Goal: Transaction & Acquisition: Purchase product/service

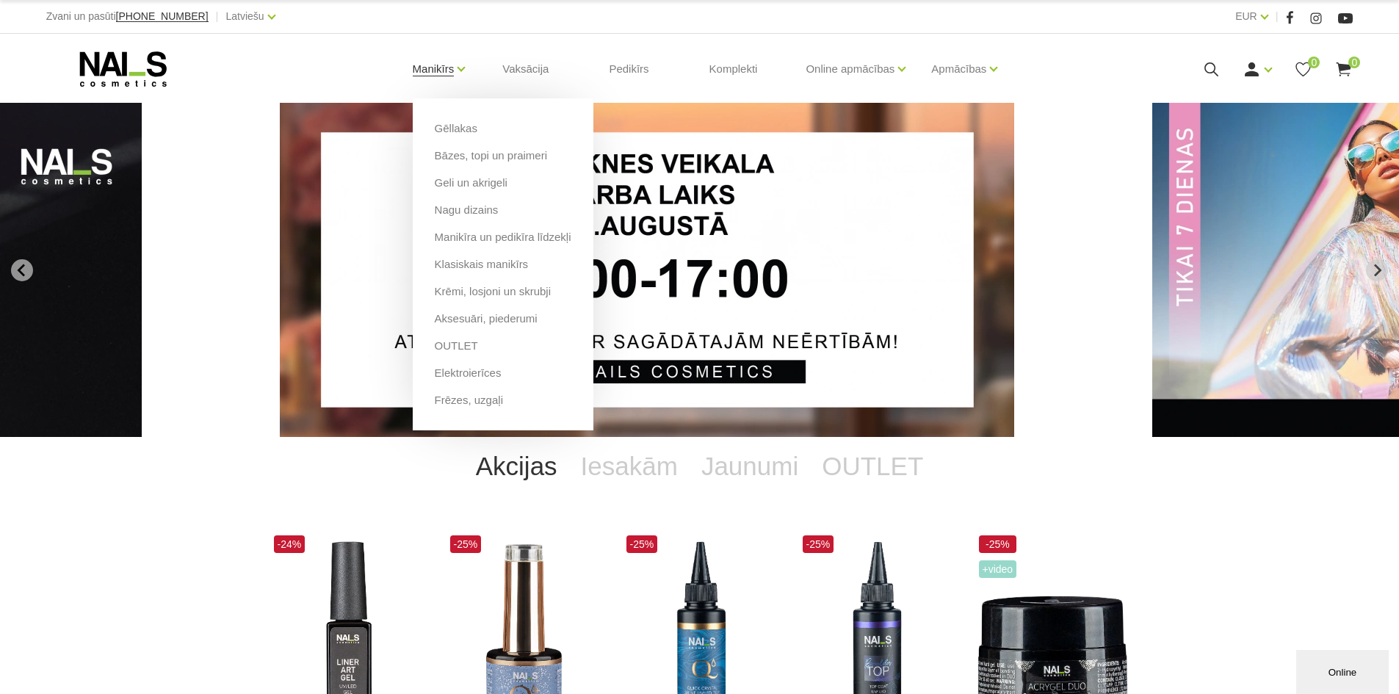
click at [455, 66] on link "Manikīrs" at bounding box center [434, 69] width 42 height 59
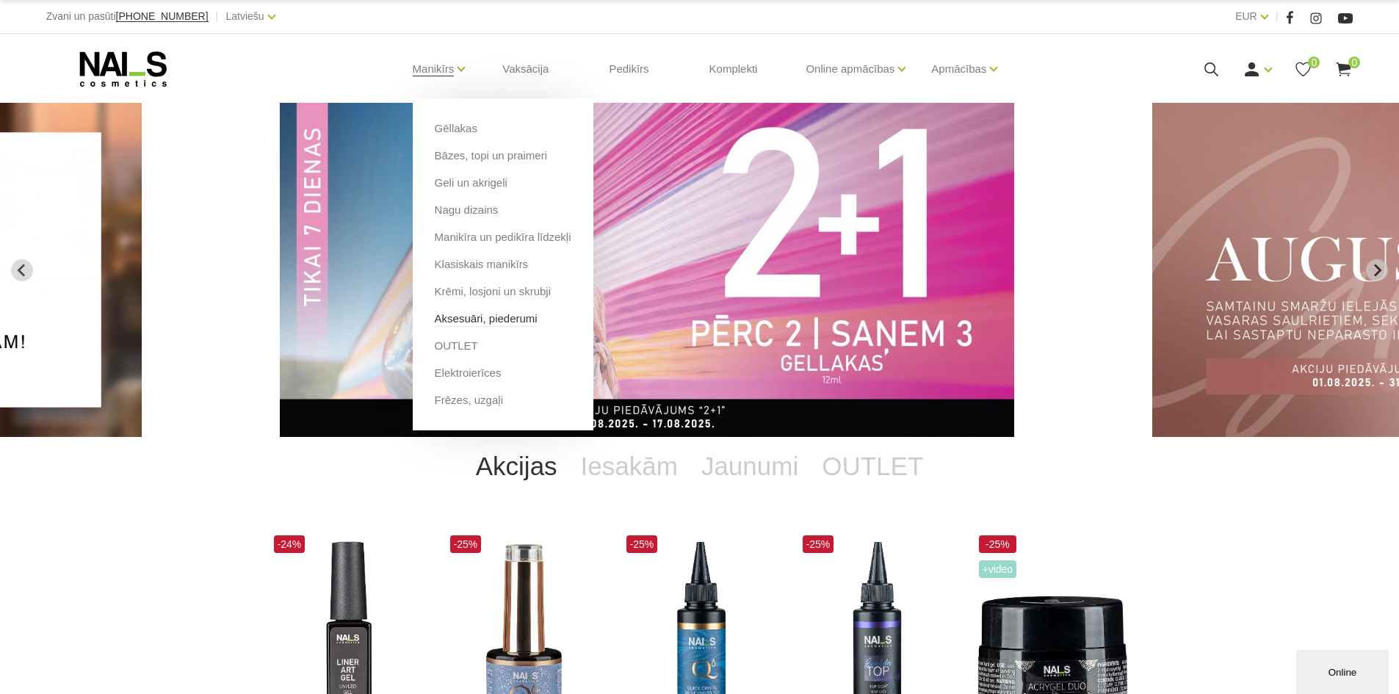
click at [475, 324] on link "Aksesuāri, piederumi" at bounding box center [486, 319] width 103 height 16
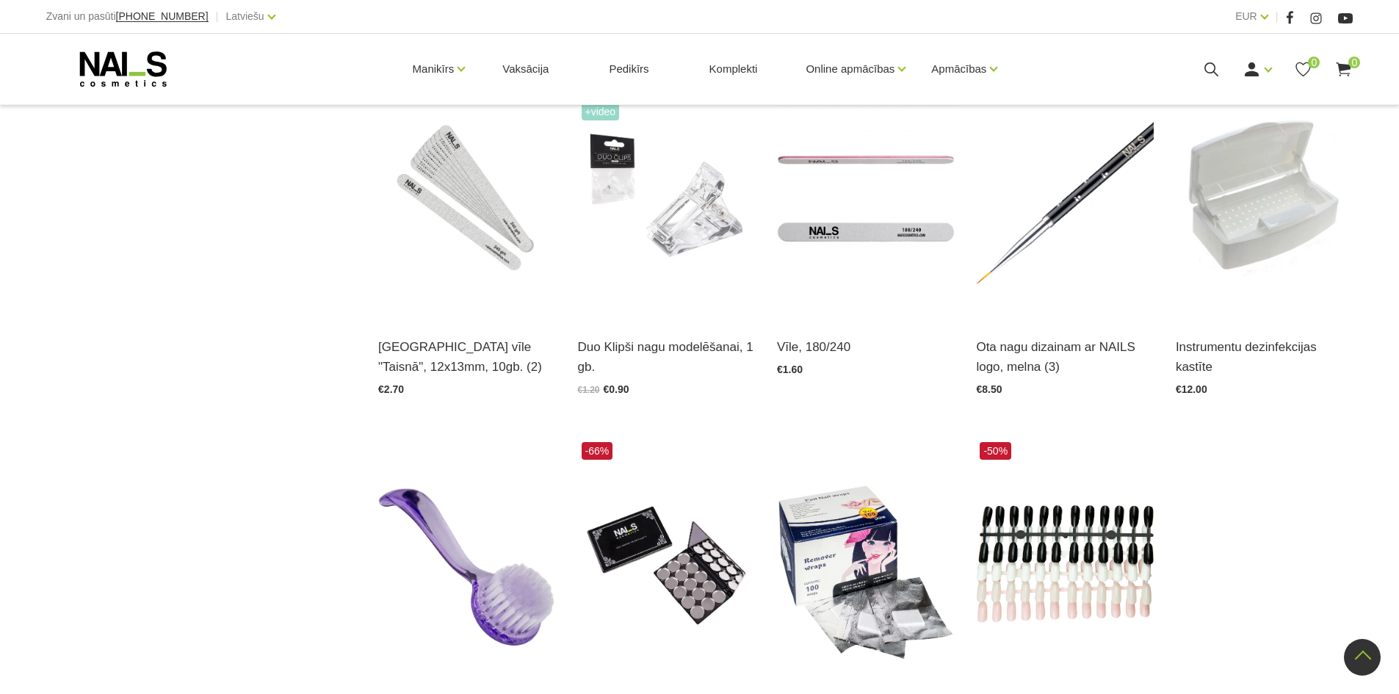
scroll to position [1689, 0]
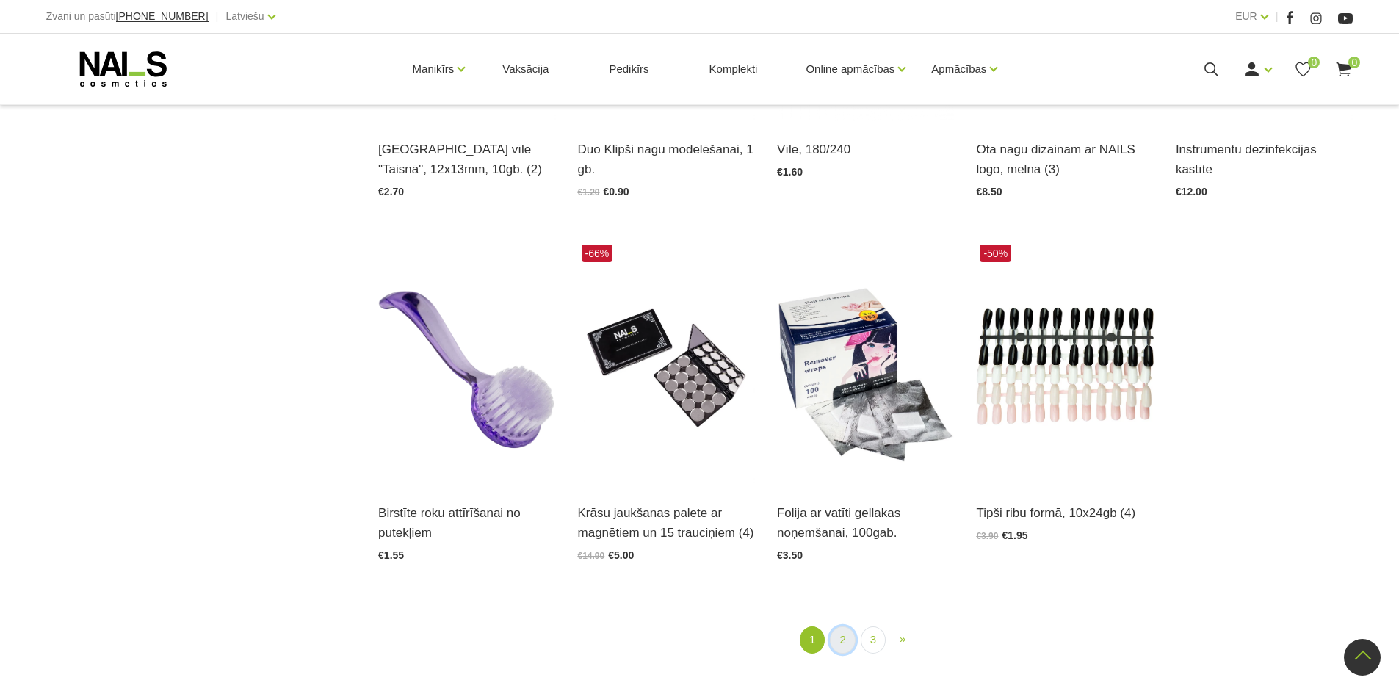
click at [839, 640] on link "2" at bounding box center [842, 639] width 25 height 27
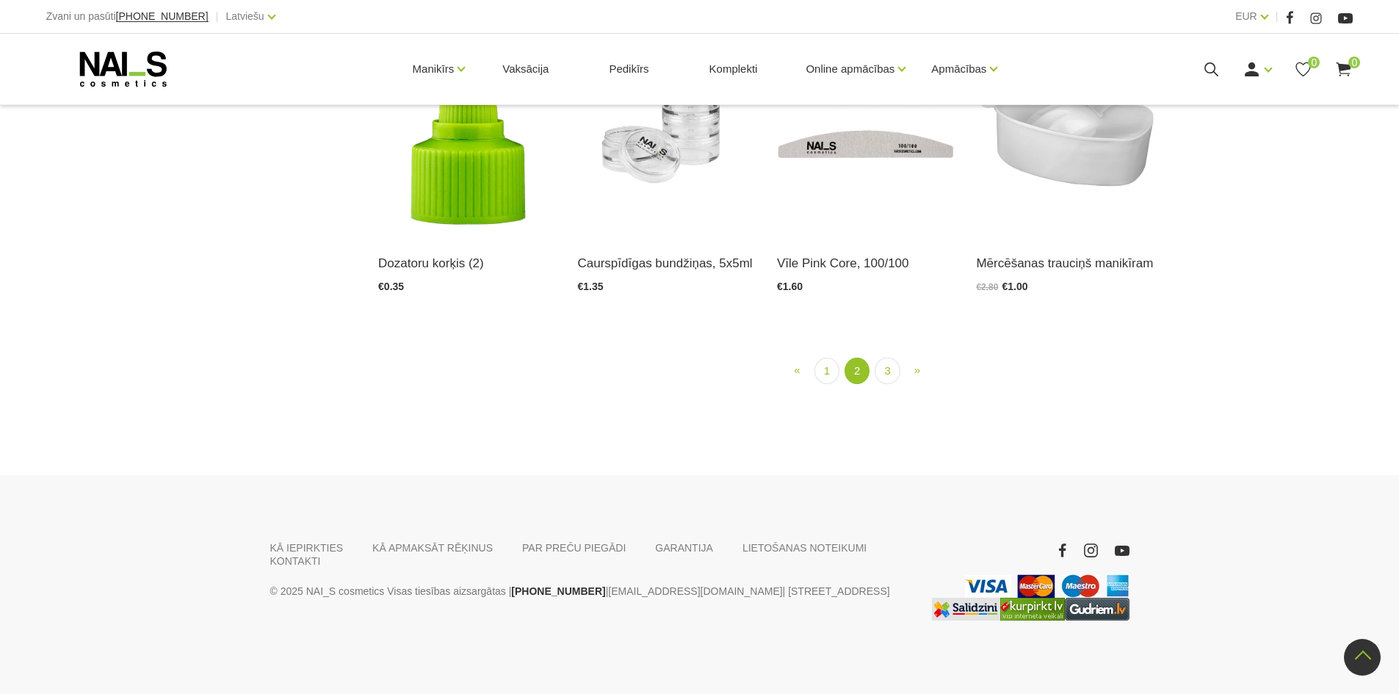
scroll to position [1842, 0]
click at [883, 385] on link "3" at bounding box center [887, 371] width 25 height 27
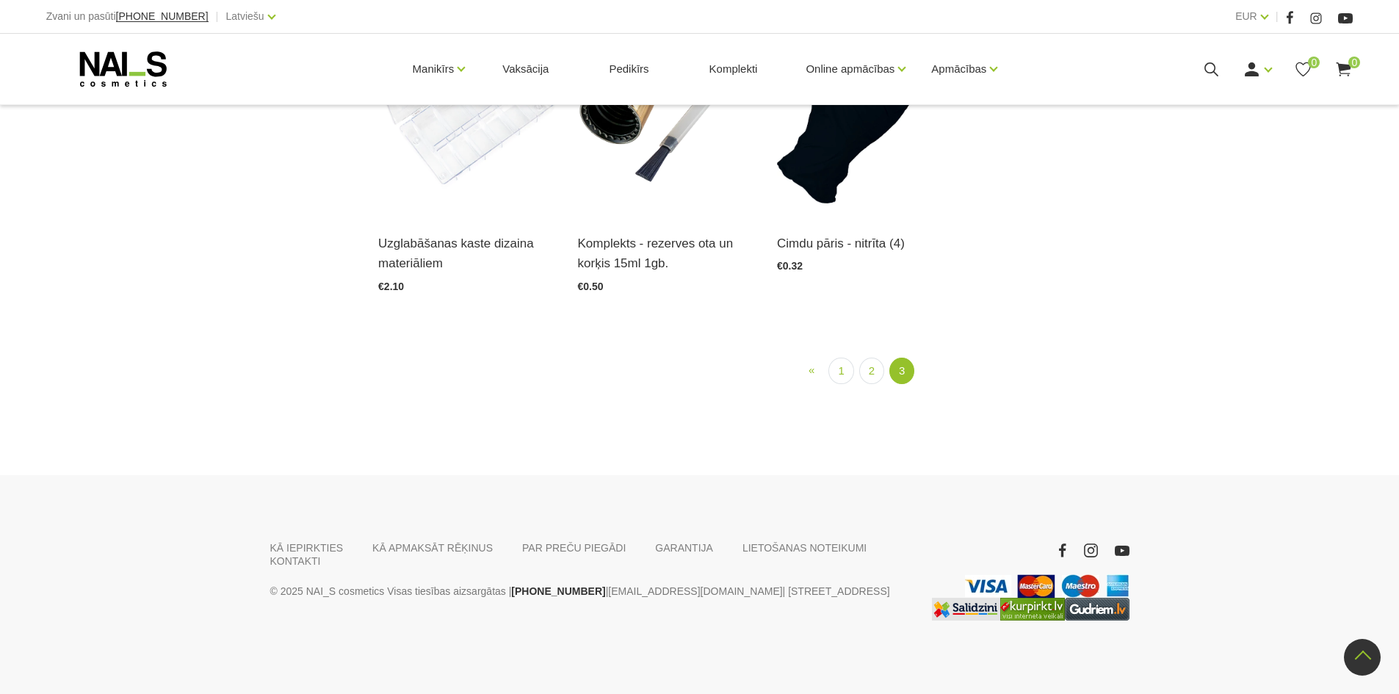
scroll to position [1574, 0]
click at [825, 369] on ul "« Prev 1 2 3 (current)" at bounding box center [865, 371] width 881 height 27
click at [841, 369] on link "1" at bounding box center [840, 371] width 25 height 27
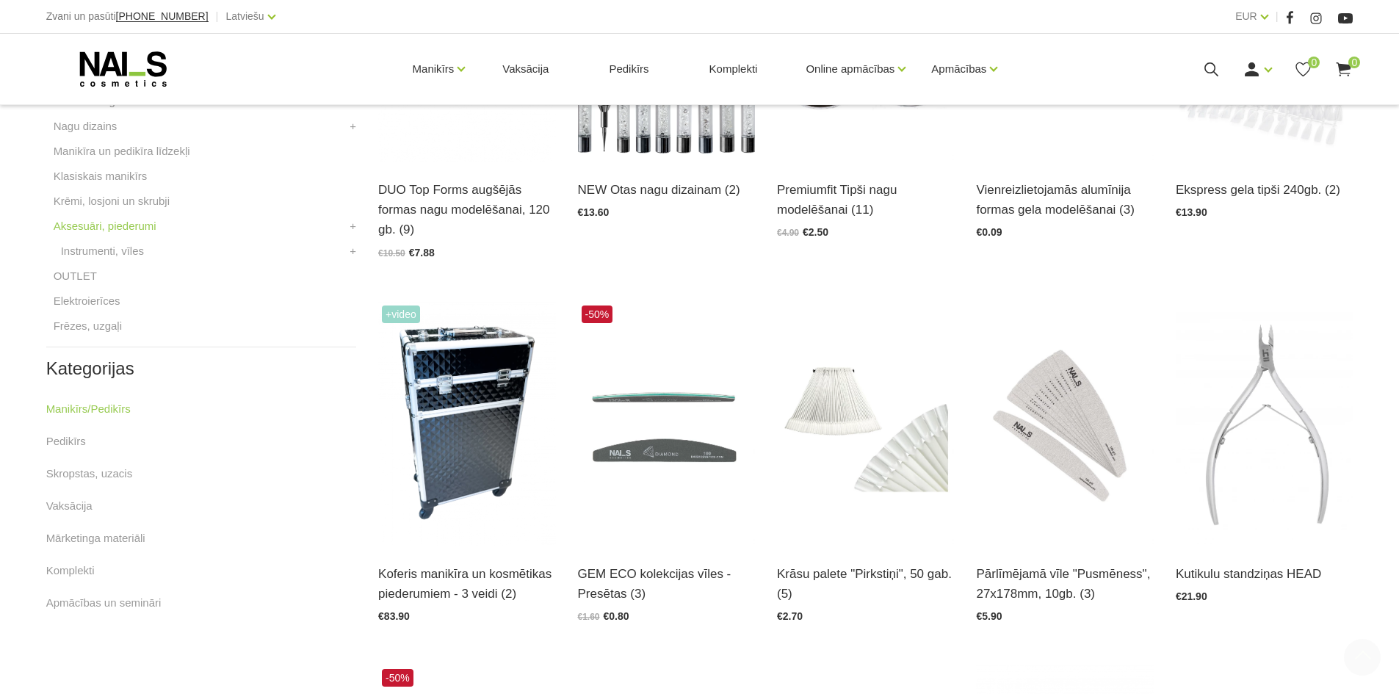
scroll to position [545, 0]
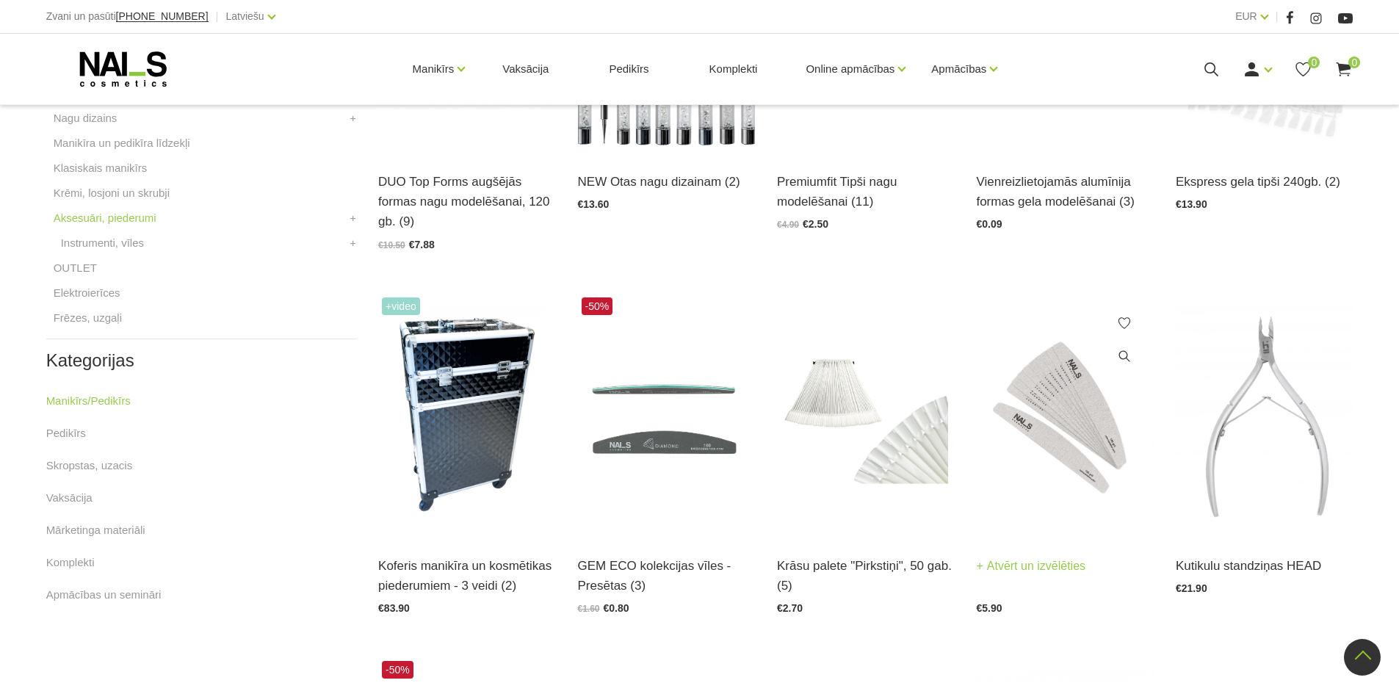
click at [1074, 460] on img at bounding box center [1064, 416] width 177 height 244
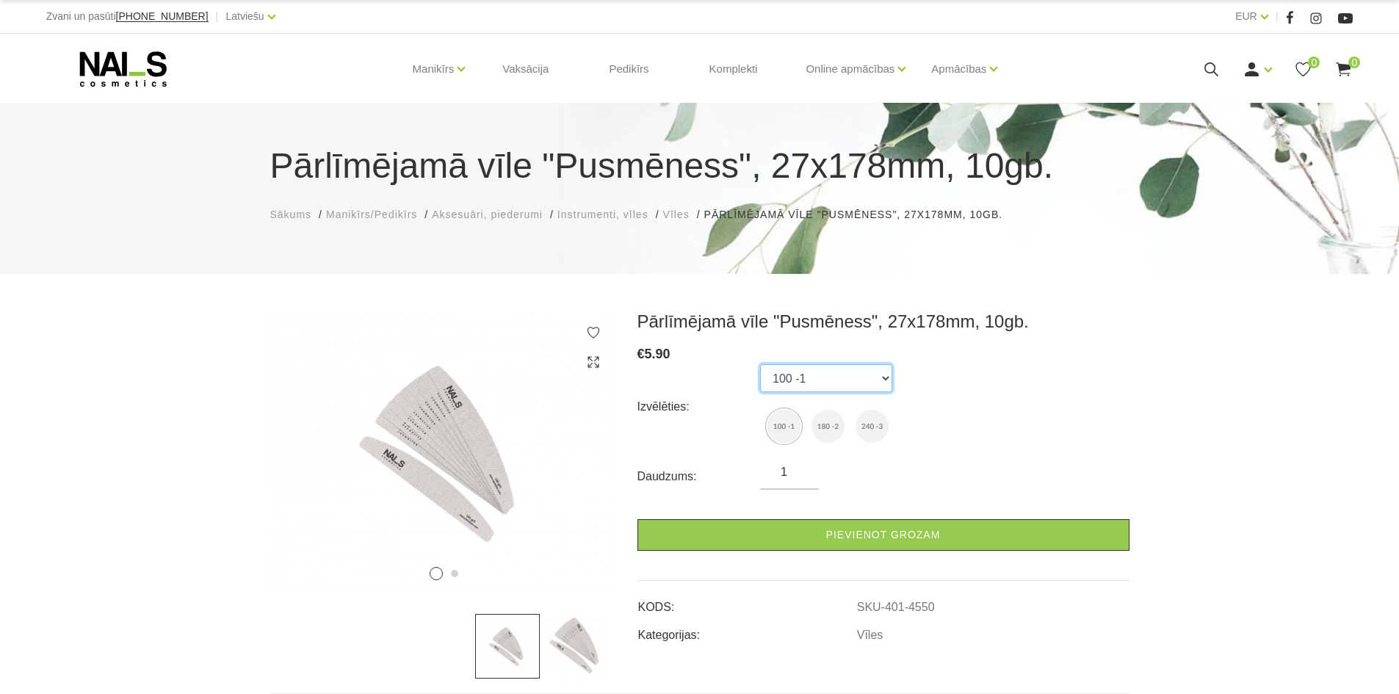
click at [883, 377] on select "100 -1 180 -2 240 -3" at bounding box center [826, 378] width 132 height 28
select select "4551"
click at [760, 364] on select "100 -1 180 -2 240 -3" at bounding box center [826, 378] width 132 height 28
click at [435, 450] on img at bounding box center [442, 452] width 345 height 283
click at [590, 366] on use at bounding box center [592, 361] width 11 height 11
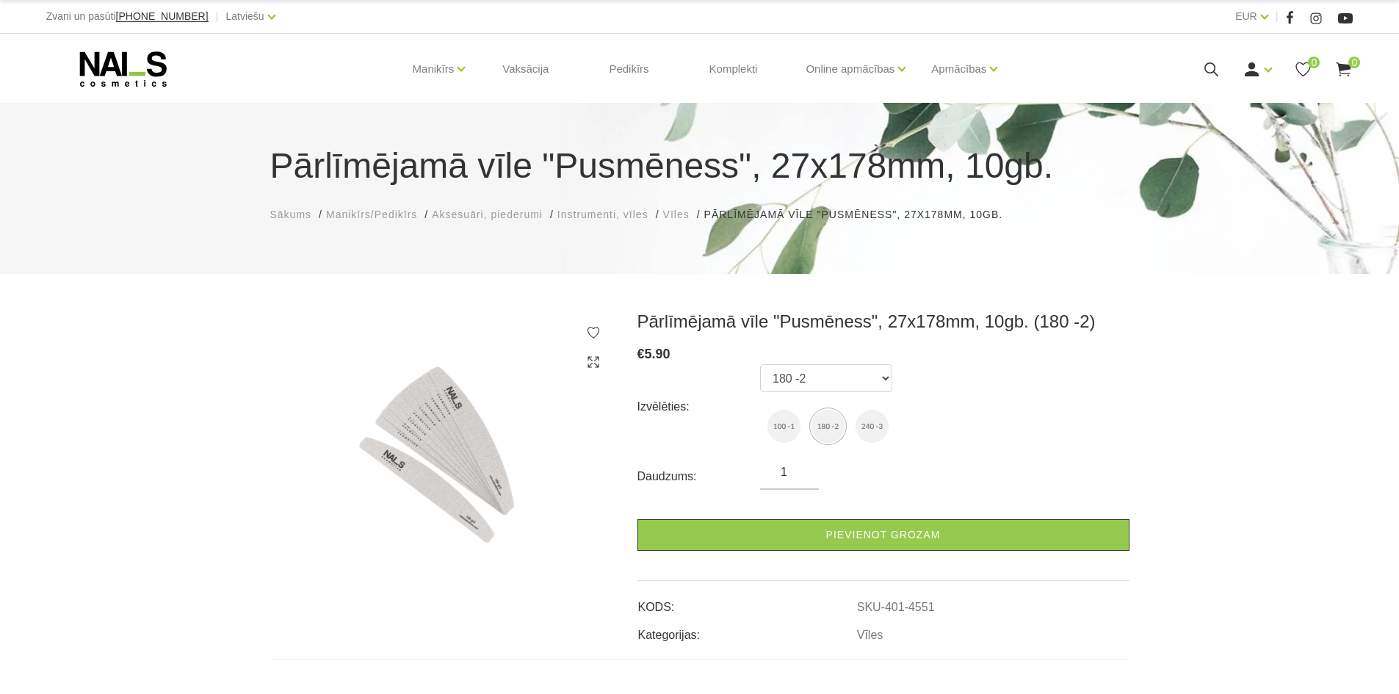
click at [429, 445] on img at bounding box center [442, 452] width 345 height 283
click at [596, 359] on use at bounding box center [592, 361] width 11 height 11
click at [455, 419] on img at bounding box center [442, 452] width 345 height 283
click at [424, 427] on img at bounding box center [442, 452] width 345 height 283
click at [421, 424] on img at bounding box center [442, 452] width 345 height 283
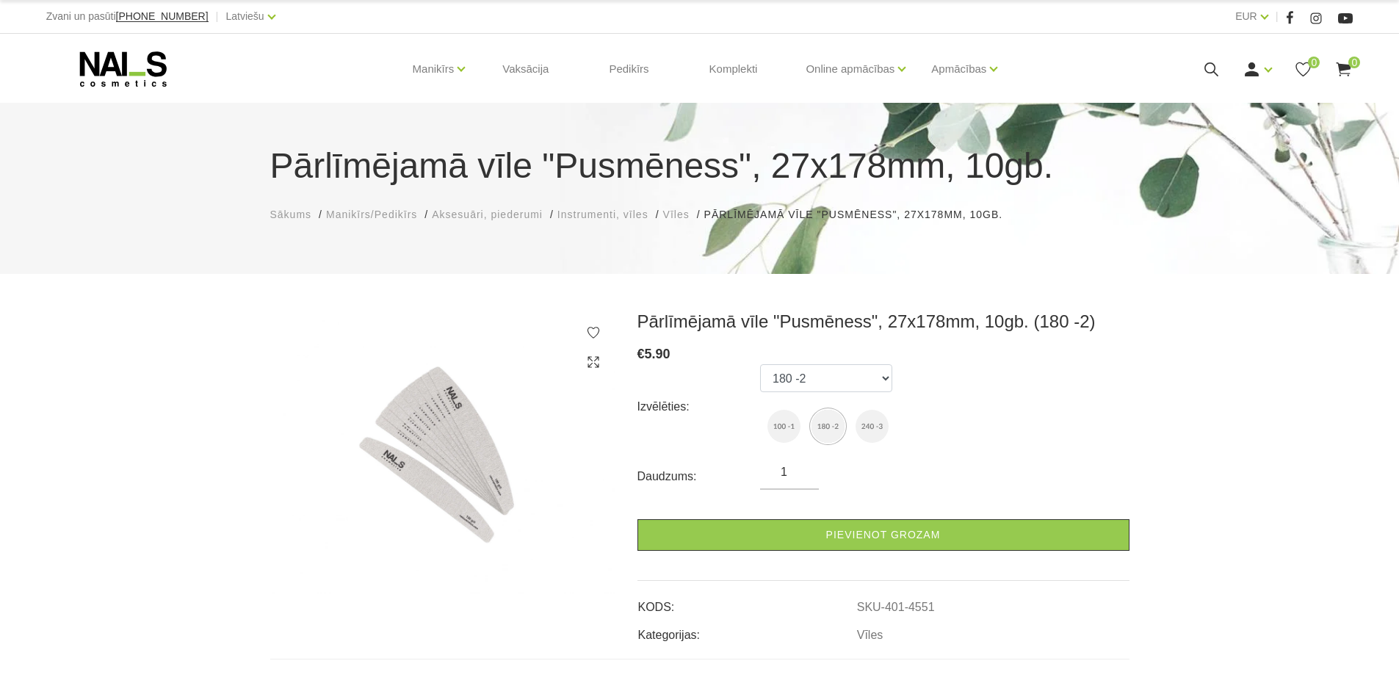
click at [420, 423] on img at bounding box center [442, 452] width 345 height 283
